Goal: Task Accomplishment & Management: Use online tool/utility

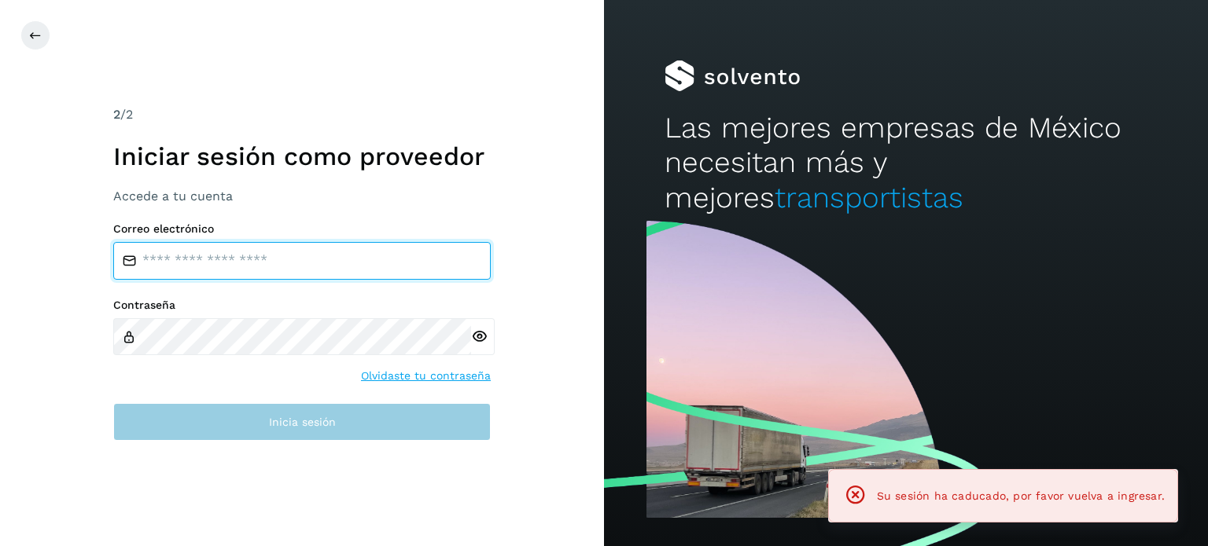
type input "**********"
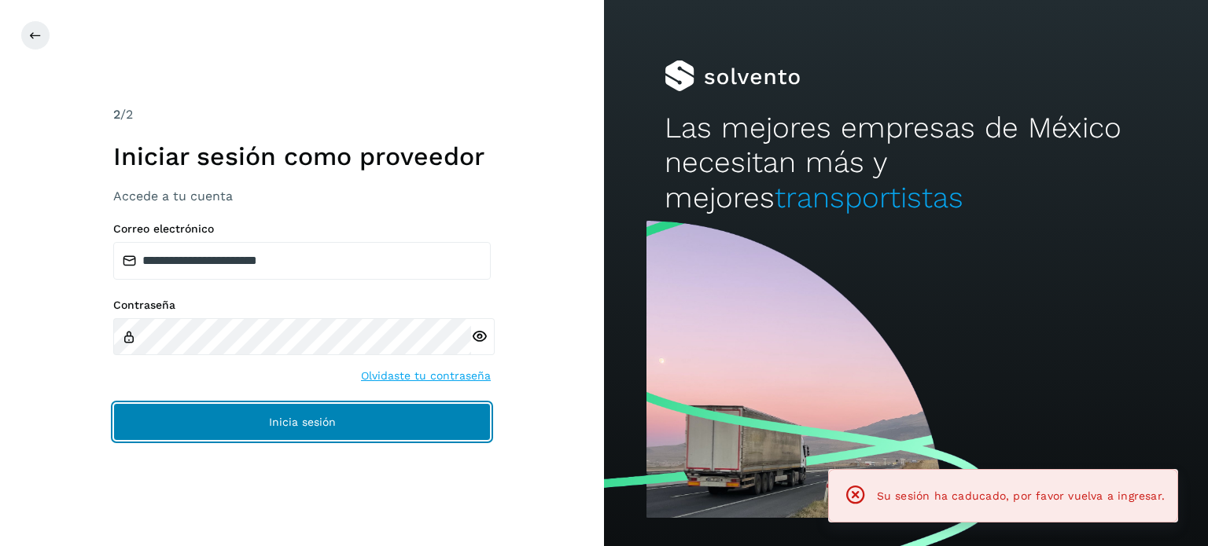
click at [315, 436] on button "Inicia sesión" at bounding box center [301, 422] width 377 height 38
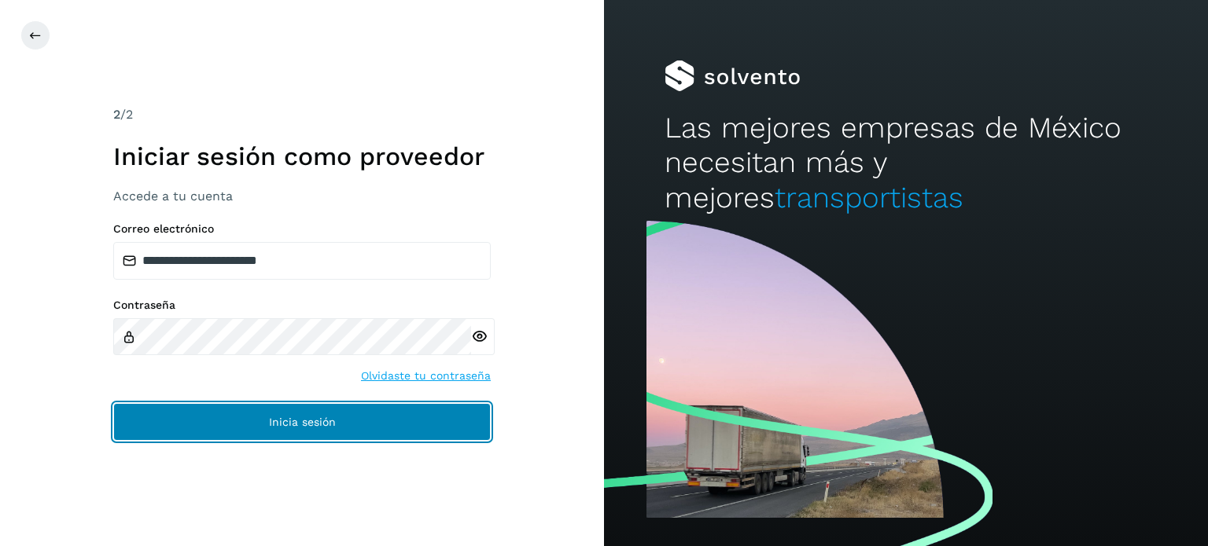
click at [329, 425] on span "Inicia sesión" at bounding box center [302, 422] width 67 height 11
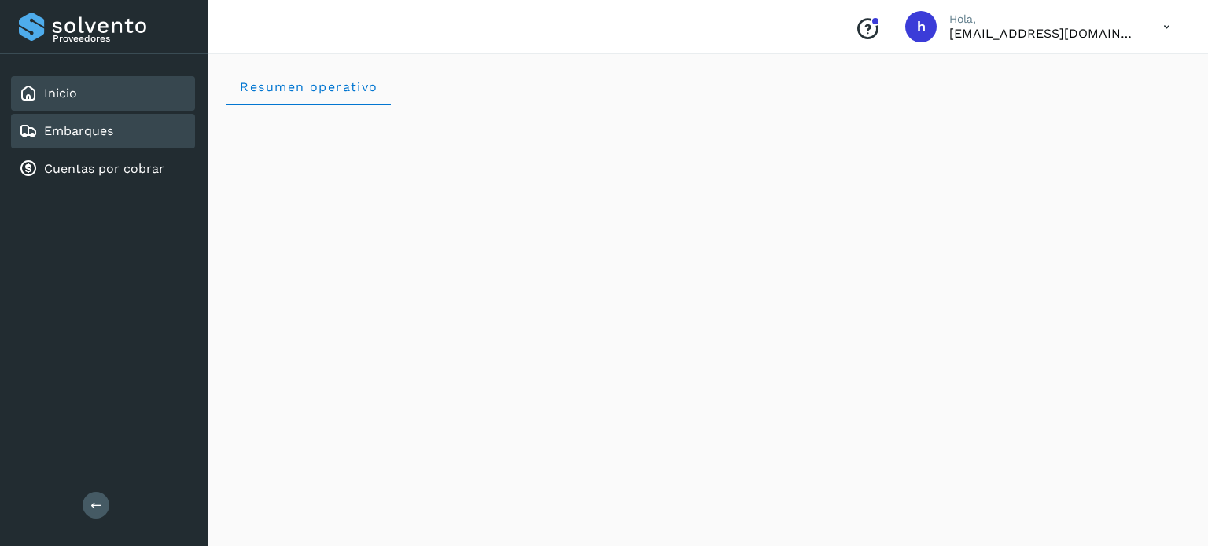
click at [90, 133] on link "Embarques" at bounding box center [78, 130] width 69 height 15
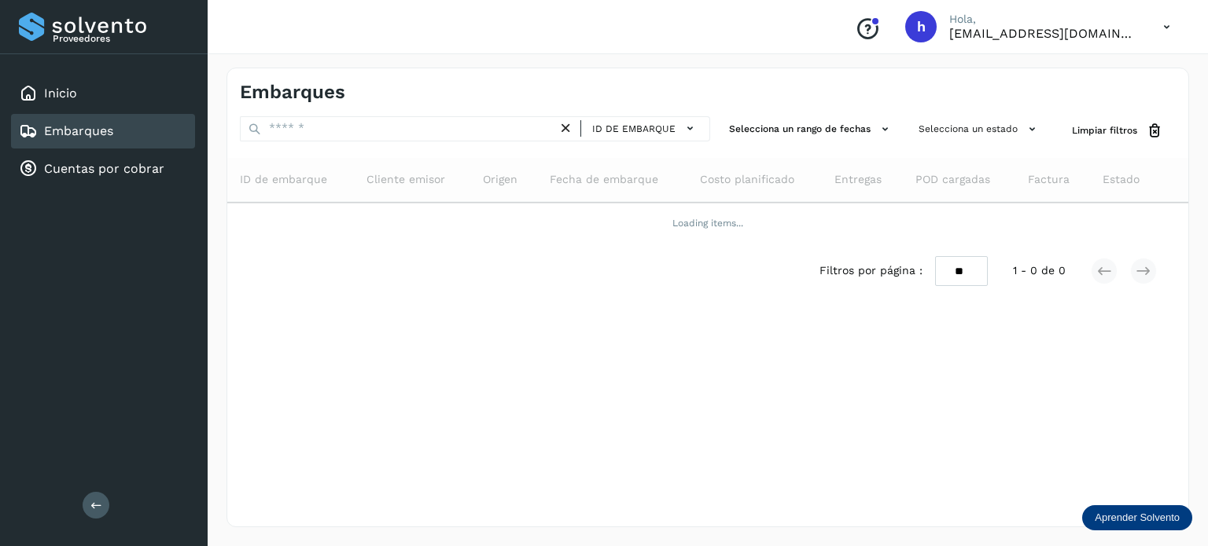
click at [672, 100] on div "Embarques" at bounding box center [474, 92] width 468 height 23
click at [607, 75] on div "Embarques" at bounding box center [707, 85] width 961 height 35
click at [326, 95] on h4 "Embarques" at bounding box center [292, 92] width 105 height 23
click at [293, 97] on h4 "Embarques" at bounding box center [292, 92] width 105 height 23
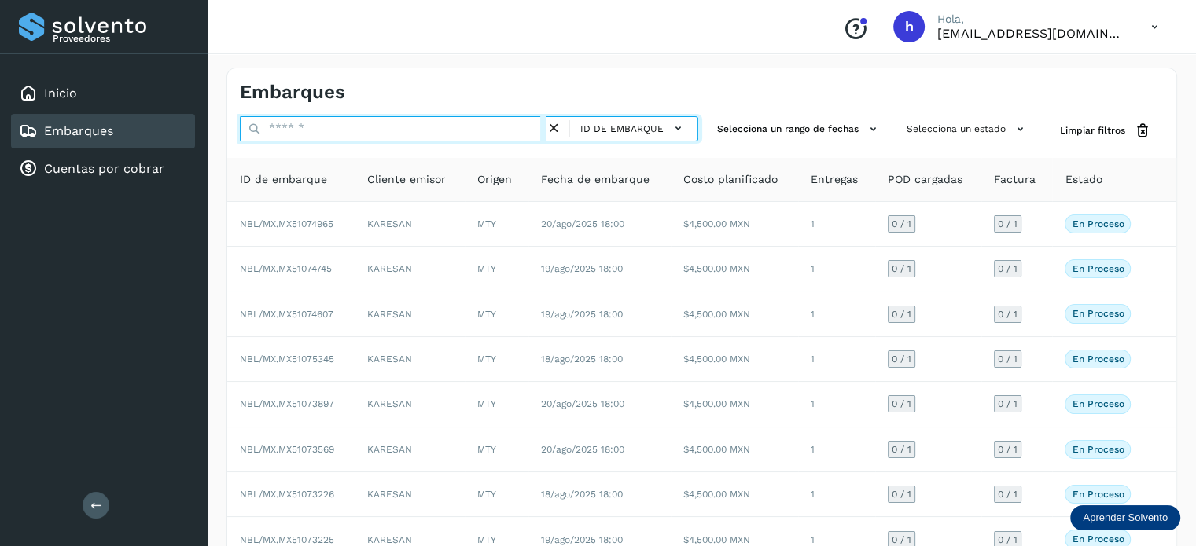
click at [358, 128] on input "text" at bounding box center [393, 128] width 306 height 25
paste input "**********"
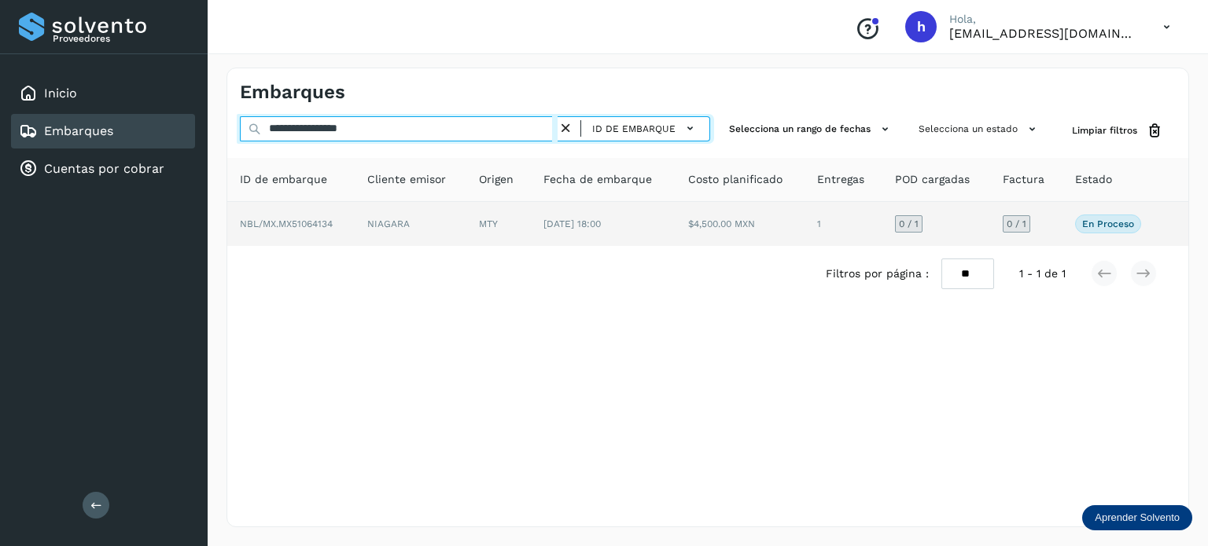
type input "**********"
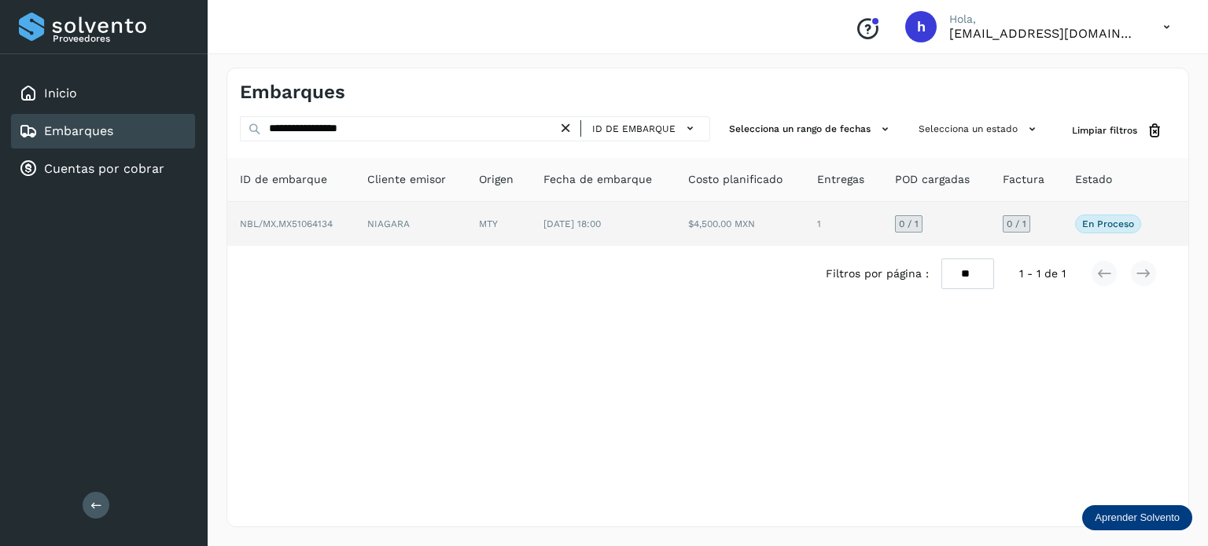
click at [675, 226] on td "[DATE] 18:00" at bounding box center [739, 224] width 129 height 44
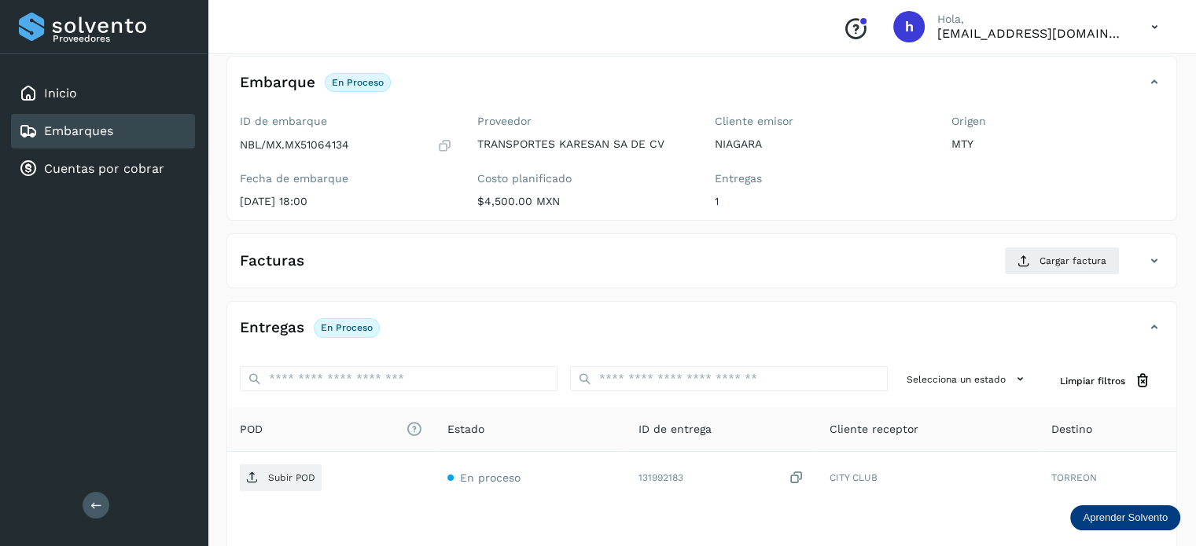
scroll to position [94, 0]
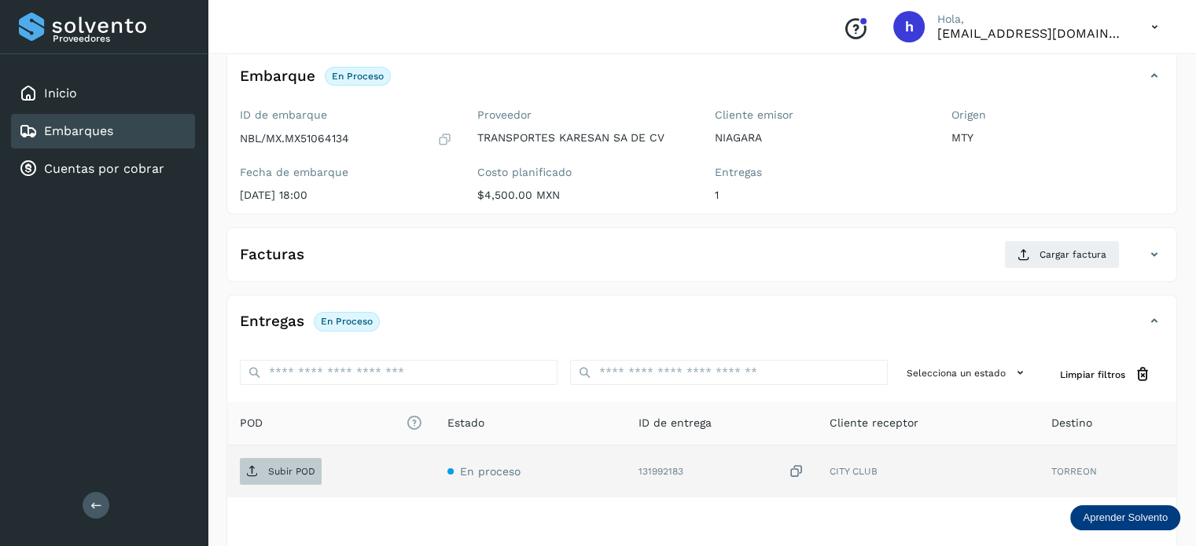
click at [307, 474] on p "Subir POD" at bounding box center [291, 471] width 47 height 11
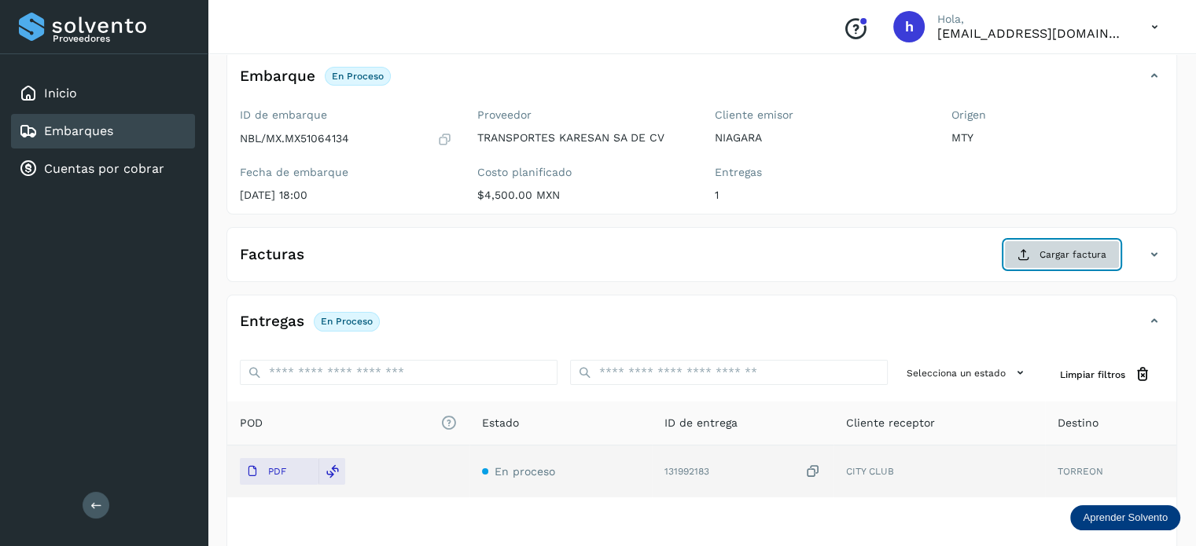
click at [1069, 253] on span "Cargar factura" at bounding box center [1073, 255] width 67 height 14
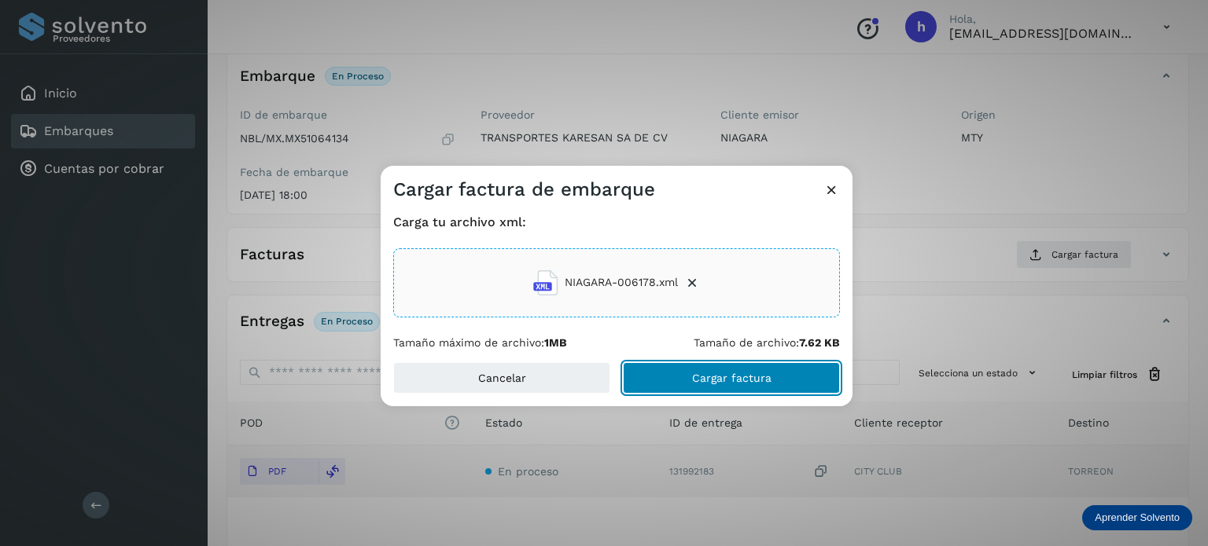
click at [783, 373] on button "Cargar factura" at bounding box center [731, 377] width 217 height 31
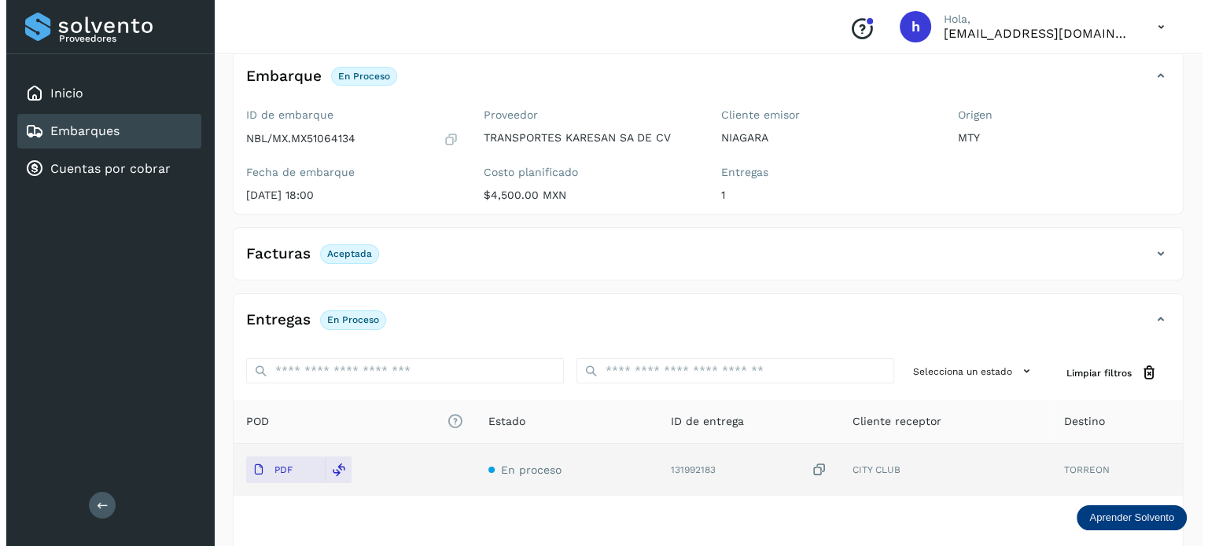
scroll to position [0, 0]
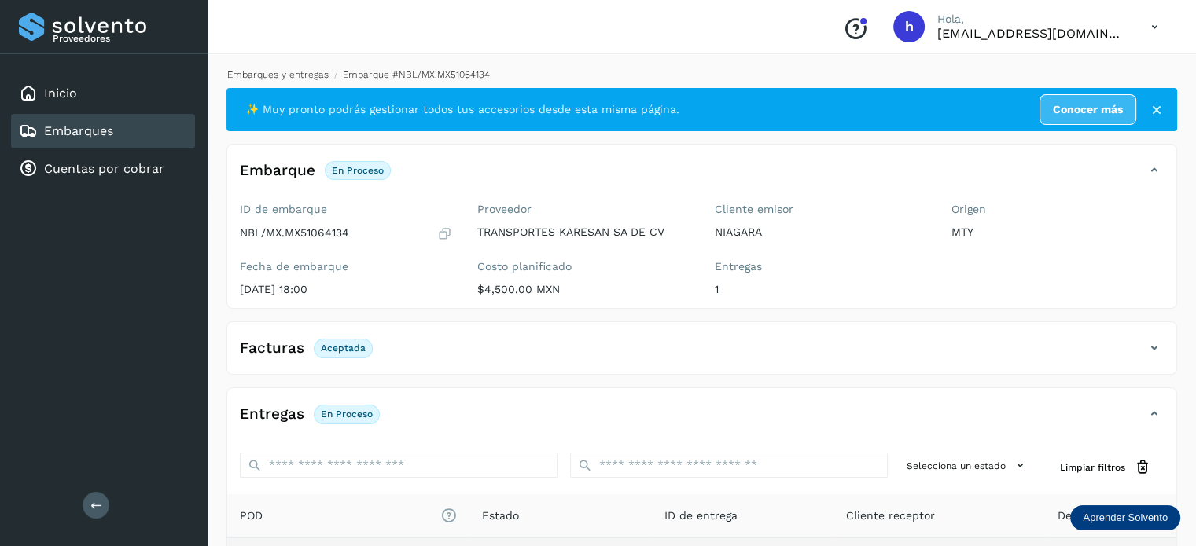
click at [291, 69] on link "Embarques y entregas" at bounding box center [277, 74] width 101 height 11
